Goal: Information Seeking & Learning: Learn about a topic

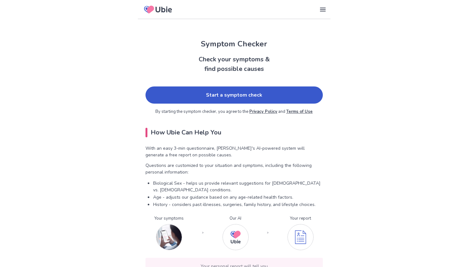
click at [167, 98] on link "Start a symptom check" at bounding box center [233, 95] width 177 height 17
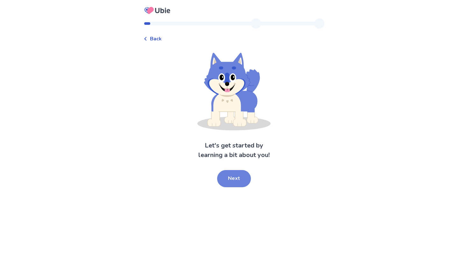
click at [228, 177] on button "Next" at bounding box center [234, 178] width 34 height 17
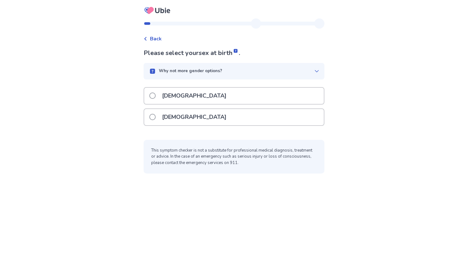
click at [180, 117] on p "[DEMOGRAPHIC_DATA]" at bounding box center [194, 117] width 72 height 16
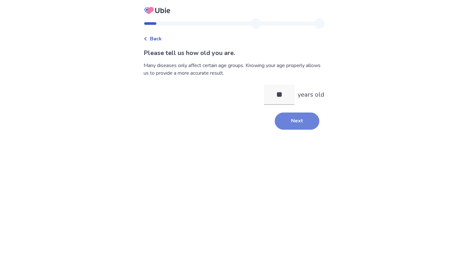
type input "**"
click at [300, 126] on button "Next" at bounding box center [297, 121] width 45 height 17
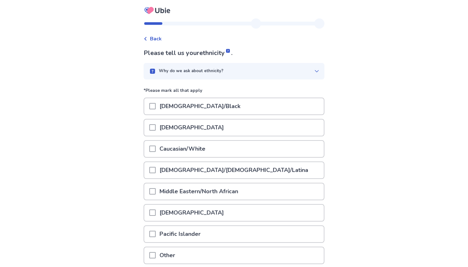
click at [154, 150] on span at bounding box center [152, 149] width 6 height 6
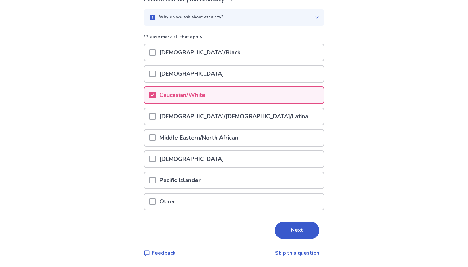
scroll to position [53, 0]
click at [284, 231] on button "Next" at bounding box center [297, 230] width 45 height 17
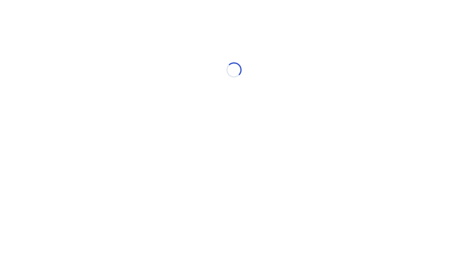
scroll to position [0, 0]
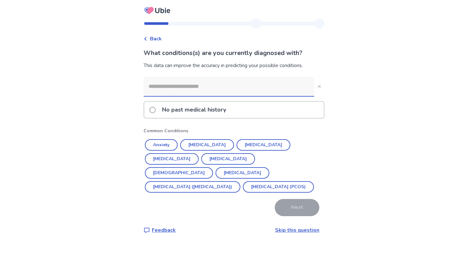
click at [207, 111] on p "No past medical history" at bounding box center [194, 110] width 72 height 16
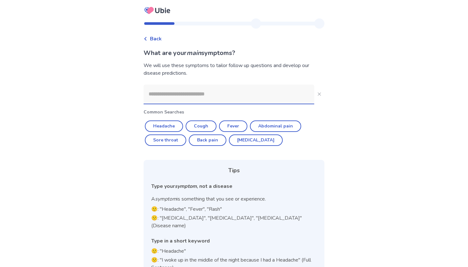
click at [202, 94] on input at bounding box center [229, 94] width 171 height 19
click at [280, 128] on button "Abdominal pain" at bounding box center [275, 126] width 51 height 11
type input "**********"
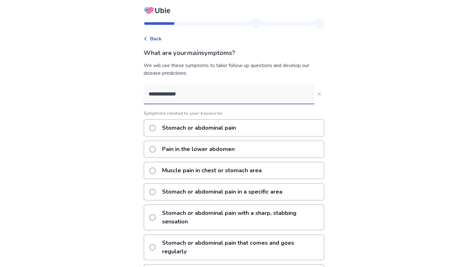
click at [220, 129] on p "Stomach or abdominal pain" at bounding box center [198, 128] width 81 height 16
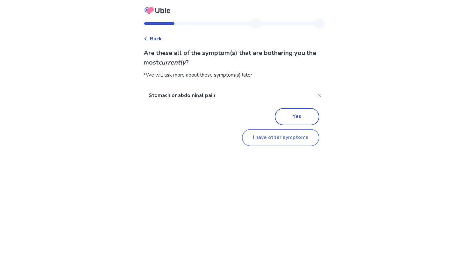
click at [266, 142] on button "I have other symptoms" at bounding box center [280, 137] width 77 height 17
